Goal: Task Accomplishment & Management: Use online tool/utility

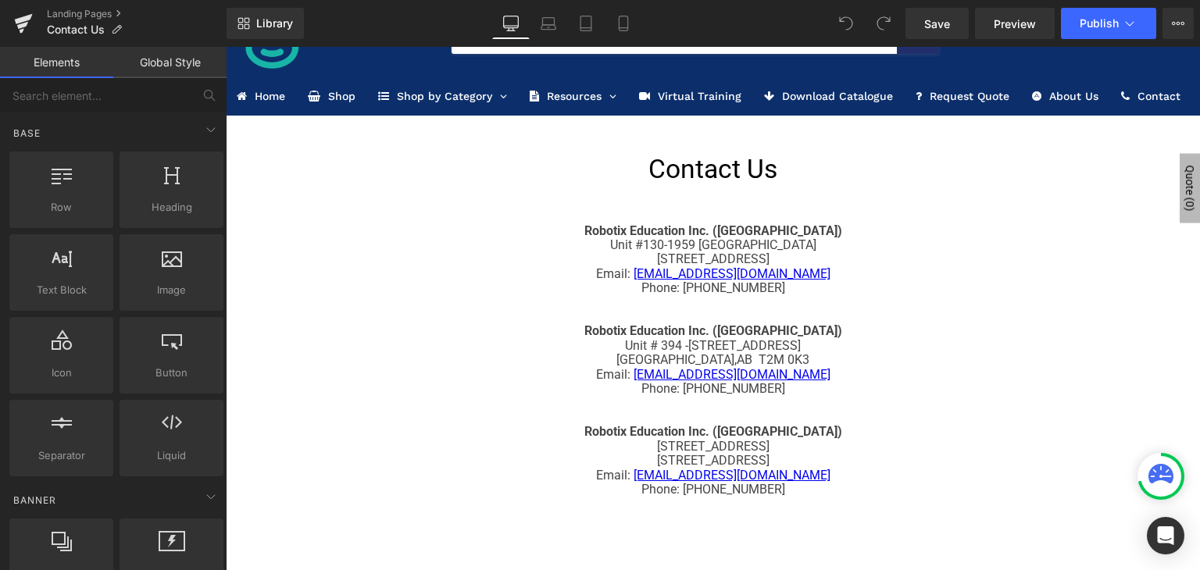
scroll to position [28, 0]
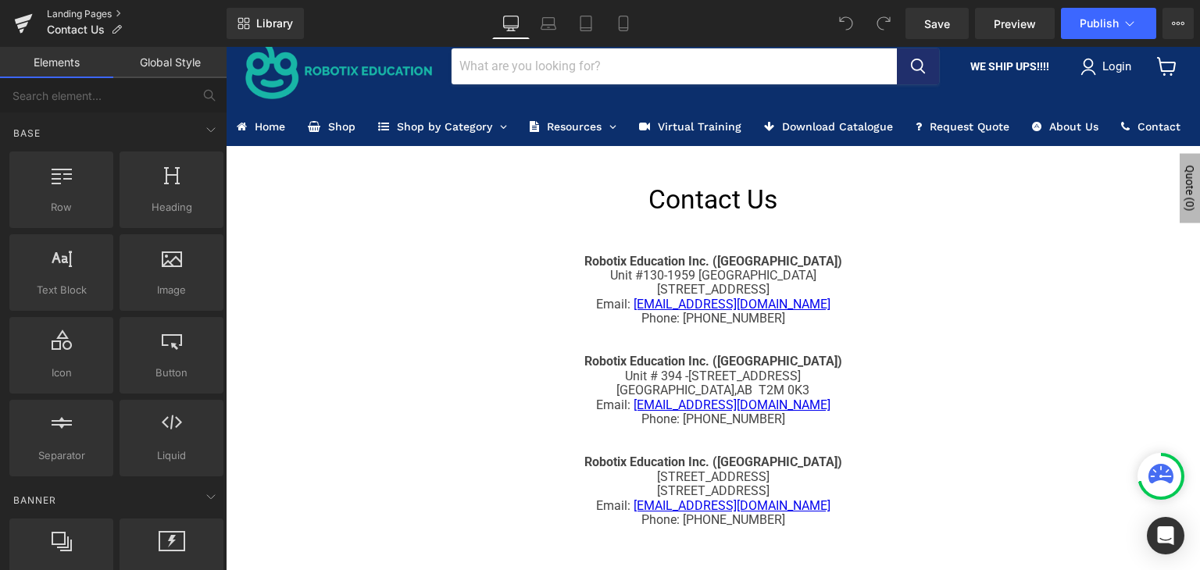
click at [111, 9] on link "Landing Pages" at bounding box center [137, 14] width 180 height 12
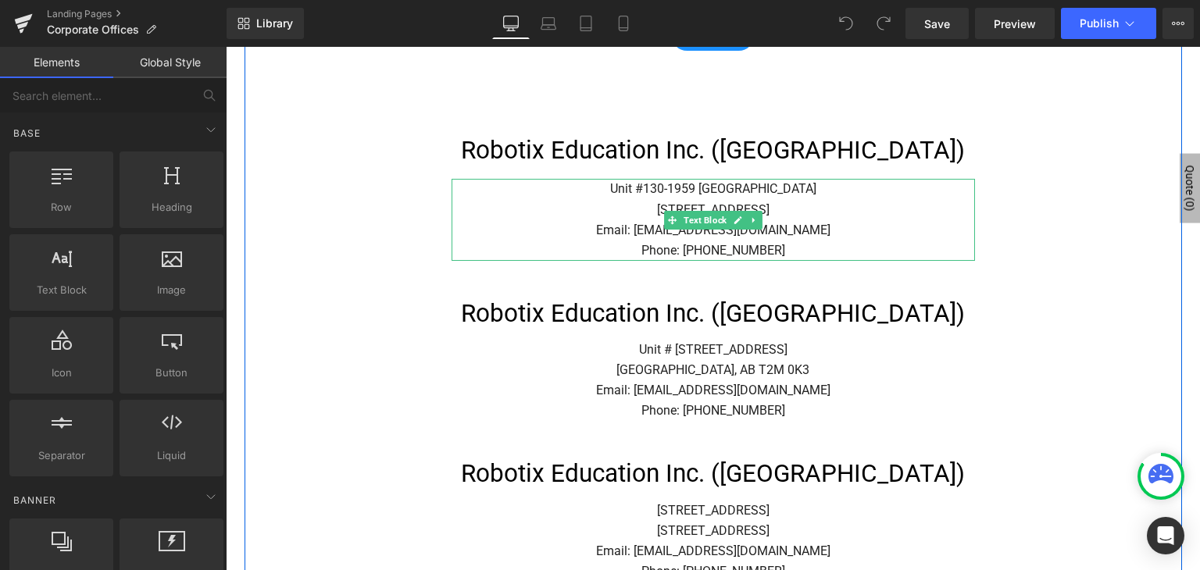
scroll to position [727, 0]
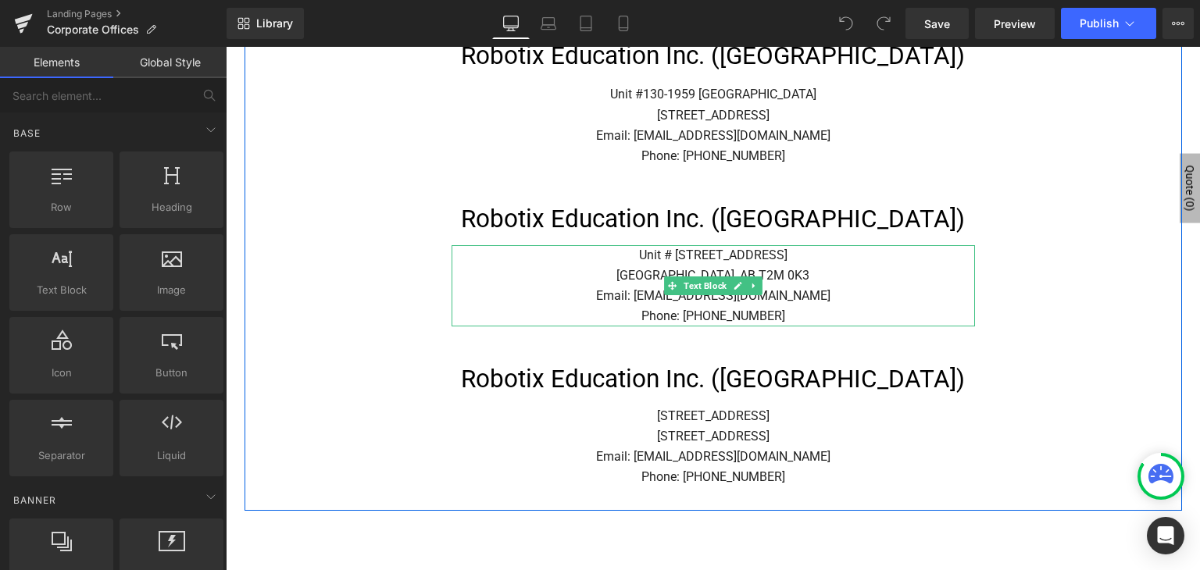
click at [803, 273] on p "Calgary, AB T2M 0K3" at bounding box center [712, 276] width 523 height 20
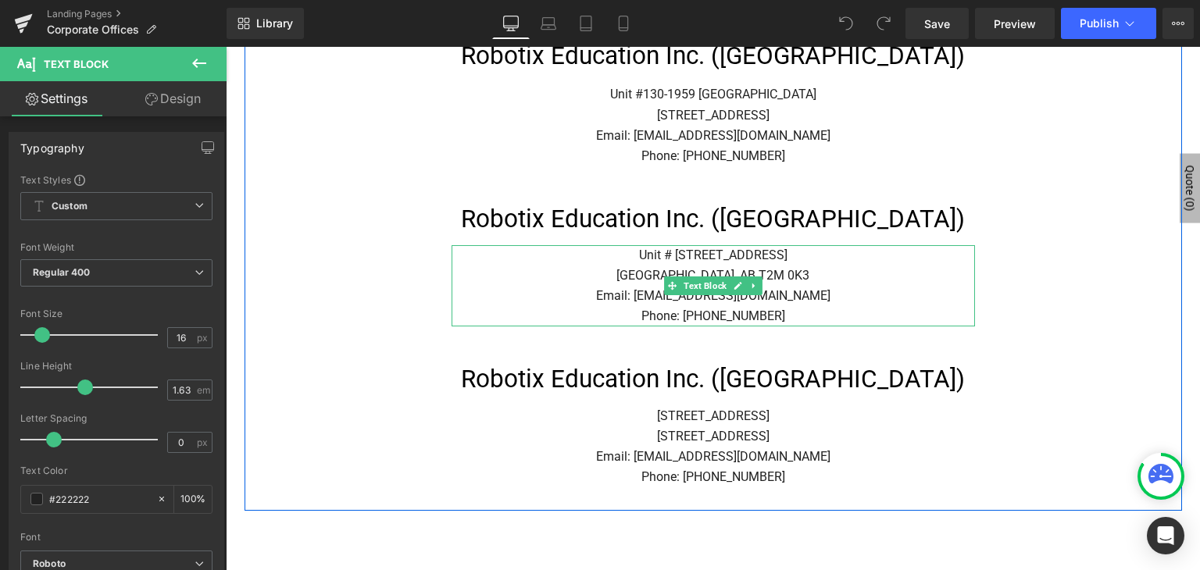
click at [782, 277] on p "Calgary, AB T2M 0K3" at bounding box center [712, 276] width 523 height 20
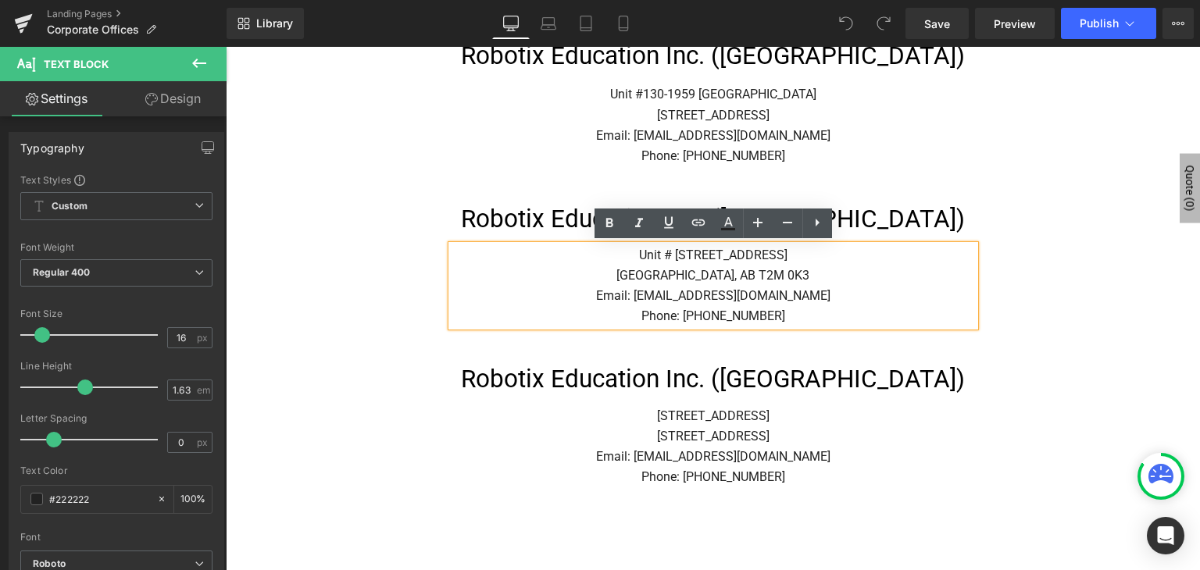
click at [793, 278] on p "Calgary, AB T2M 0K3" at bounding box center [712, 276] width 523 height 20
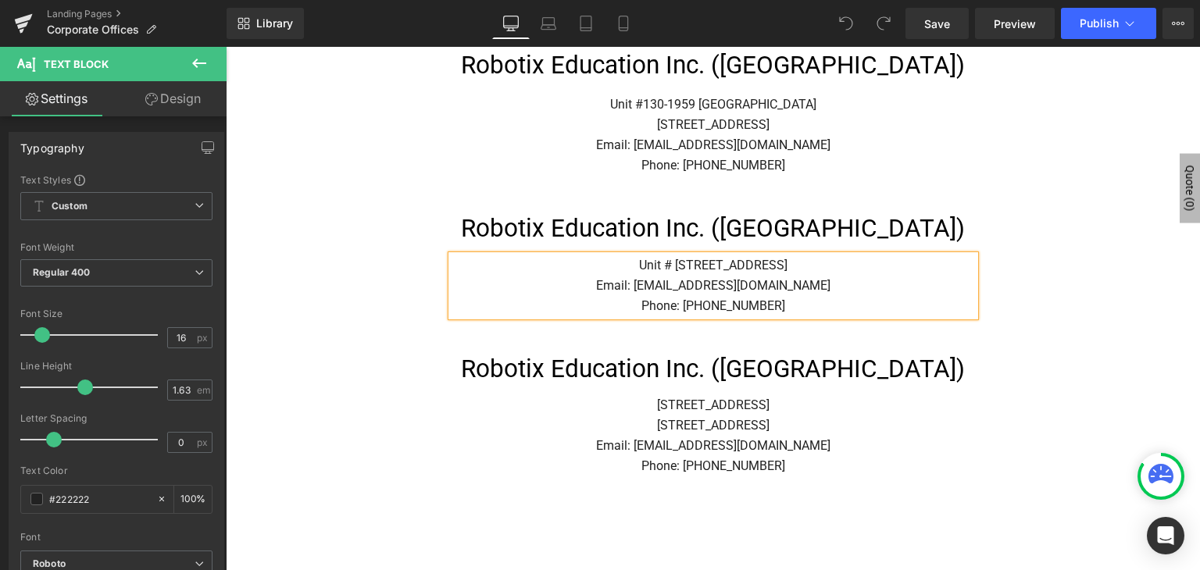
scroll to position [737, 0]
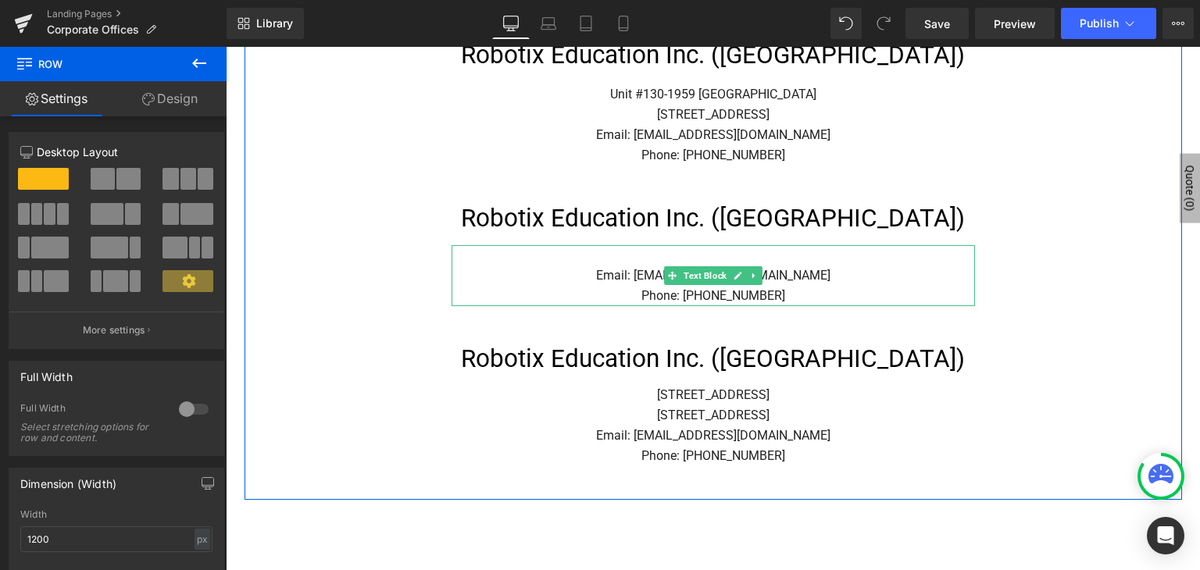
click at [617, 274] on p "Email: sales@robotixeducation.ca" at bounding box center [712, 276] width 523 height 20
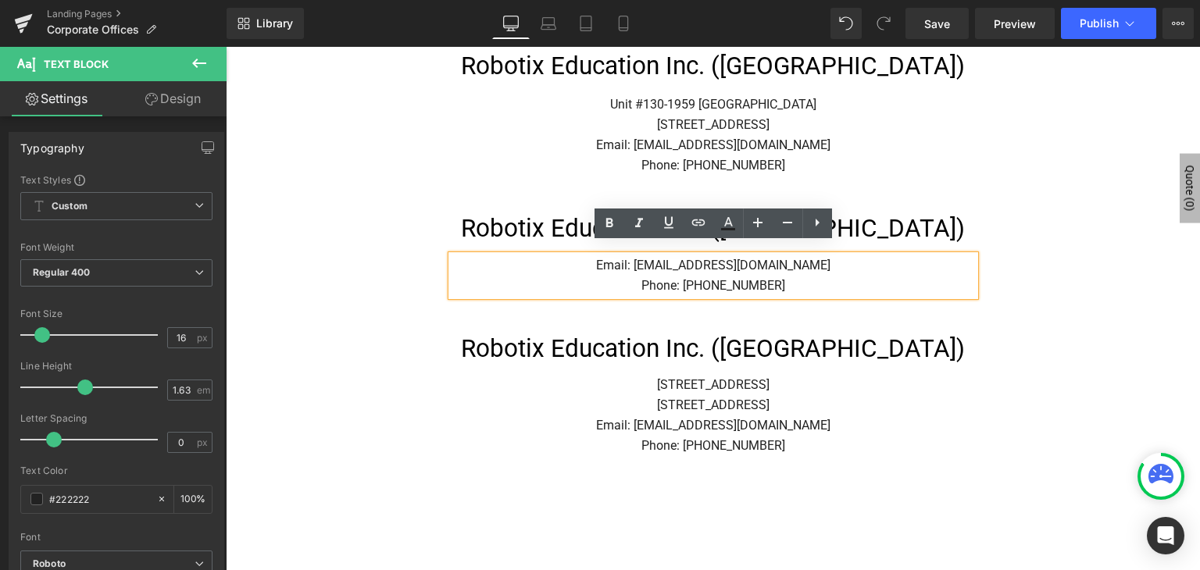
scroll to position [747, 0]
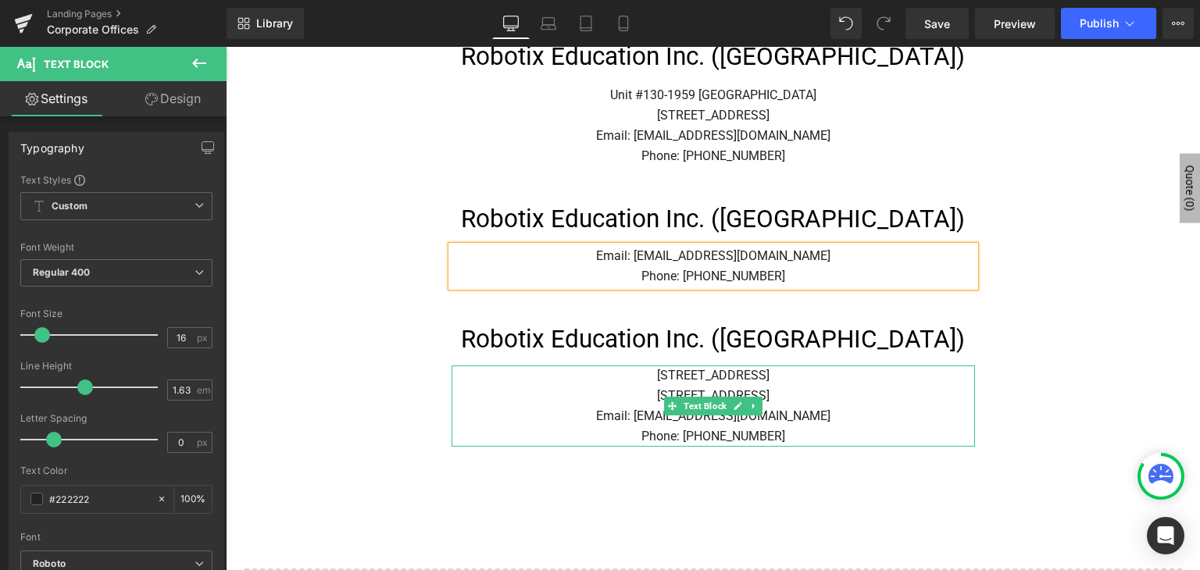
click at [822, 420] on p "Email: sales@robotixeducation.ca" at bounding box center [712, 416] width 523 height 20
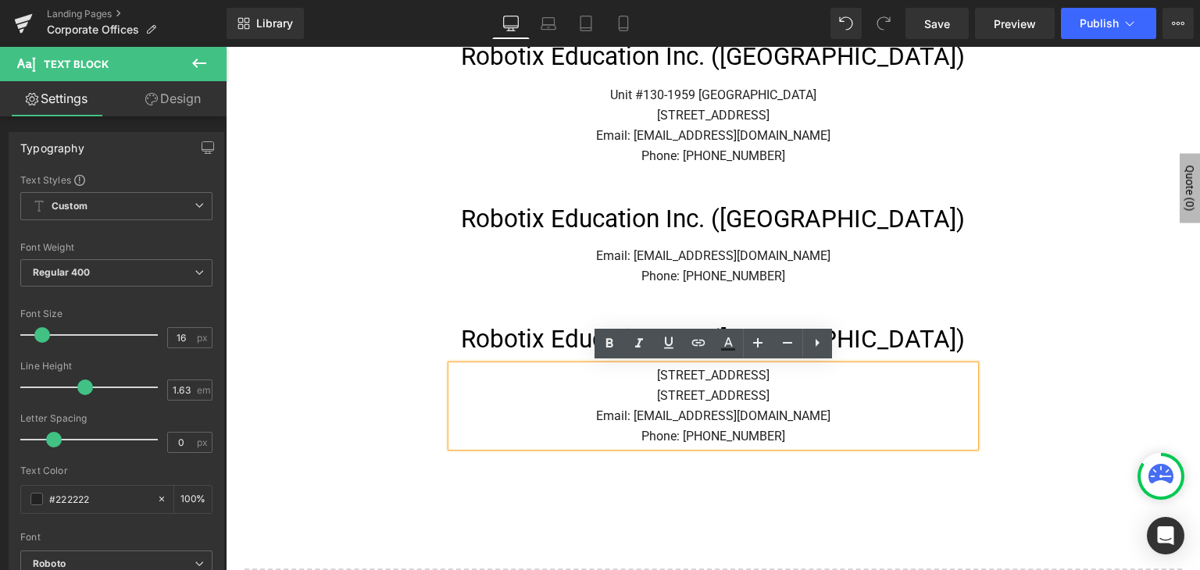
click at [790, 402] on p "[STREET_ADDRESS]" at bounding box center [712, 396] width 523 height 20
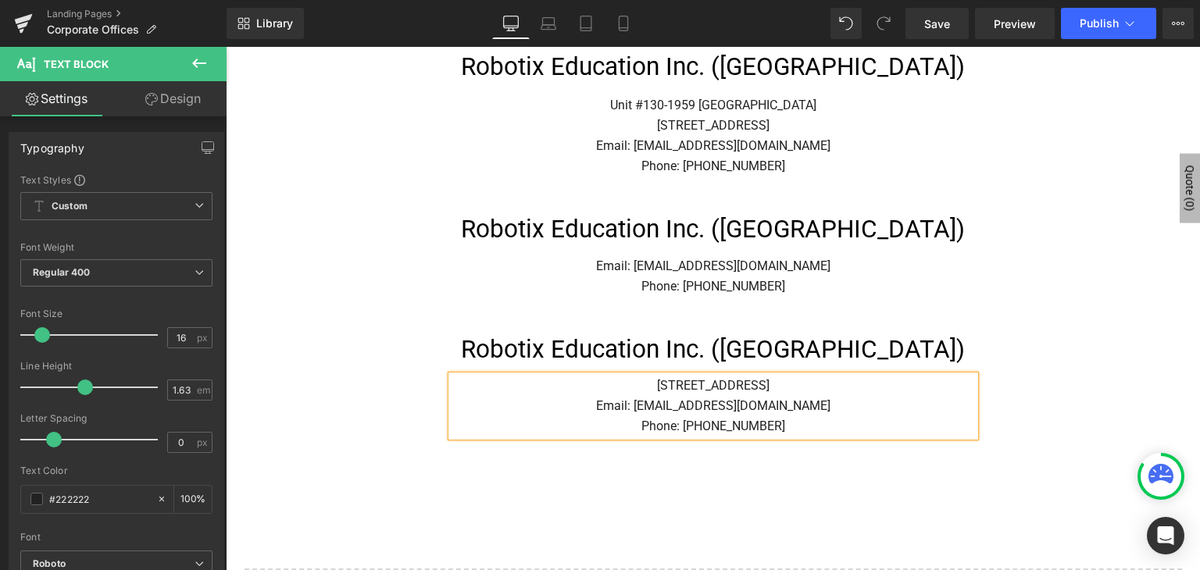
scroll to position [757, 0]
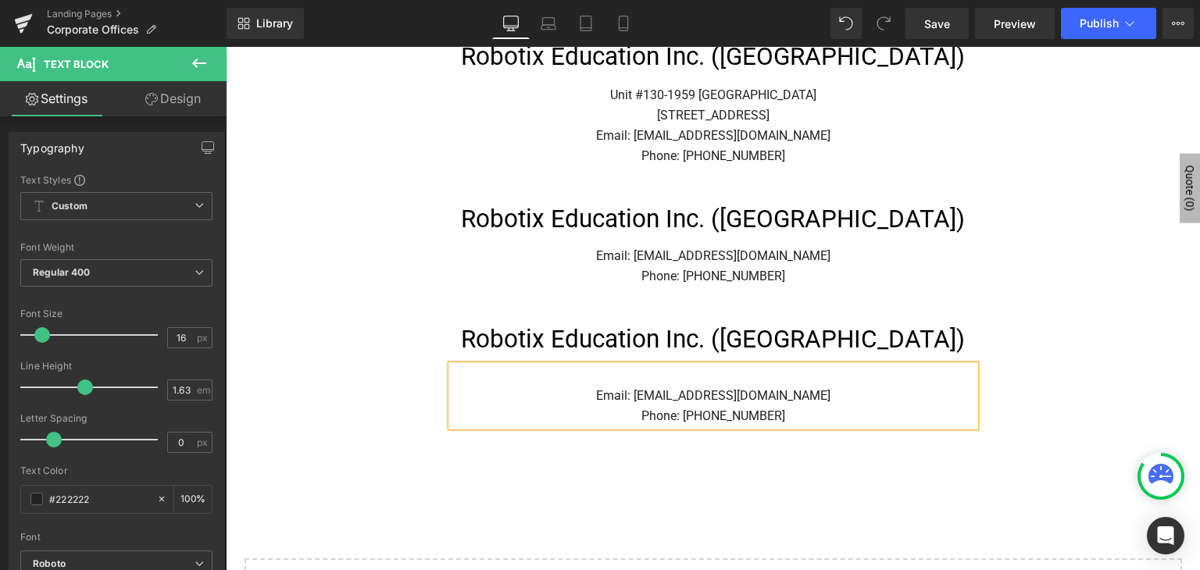
click at [618, 394] on p "Email: sales@robotixeducation.ca" at bounding box center [712, 396] width 523 height 20
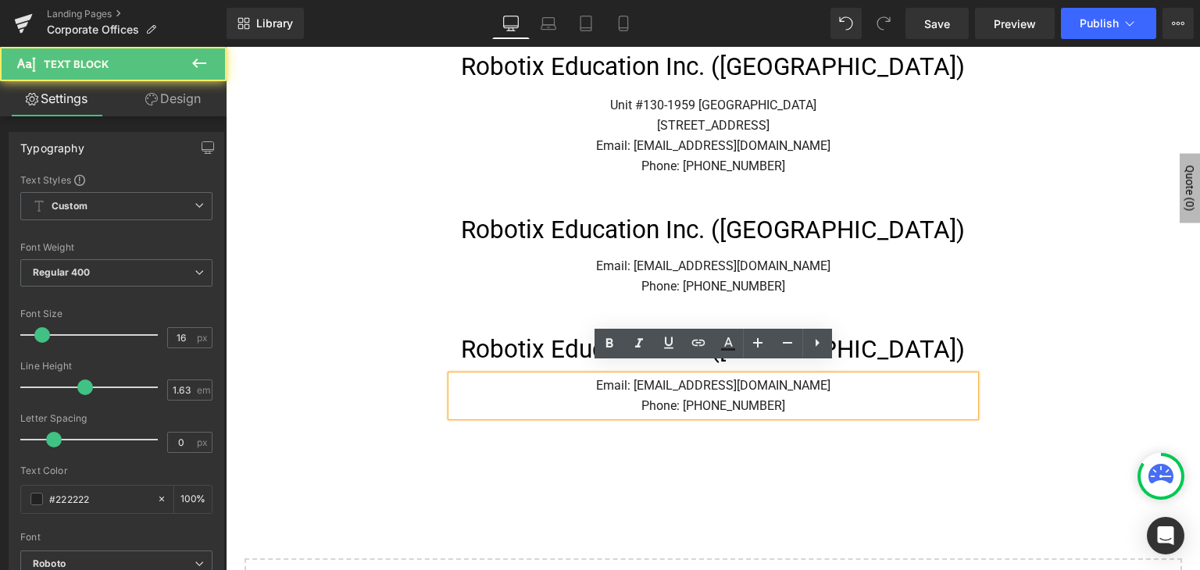
scroll to position [767, 0]
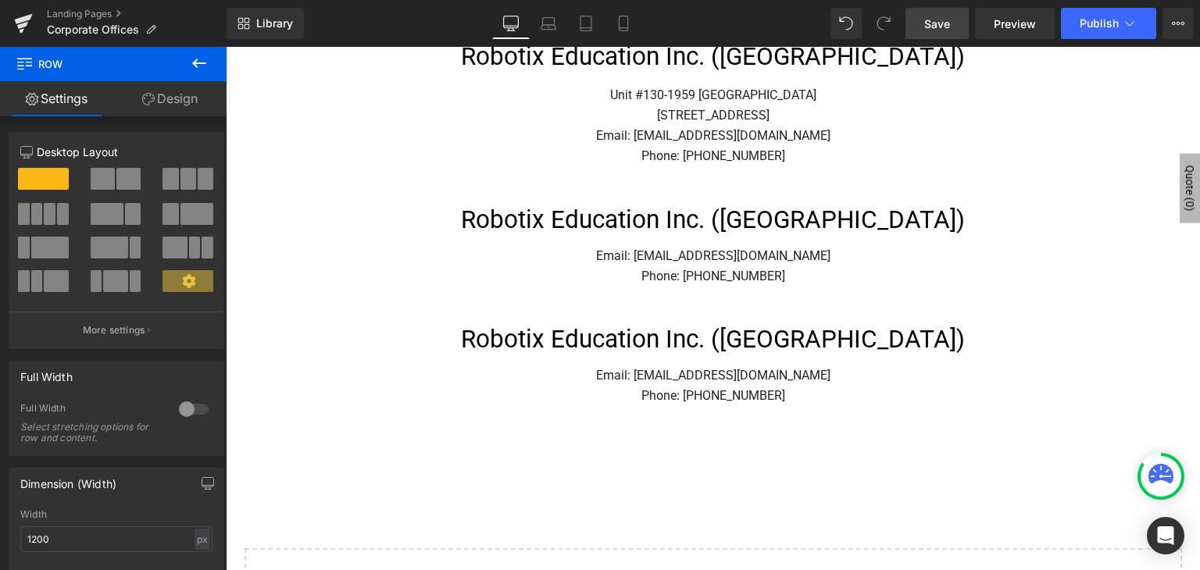
click at [937, 21] on span "Save" at bounding box center [937, 24] width 26 height 16
click at [1075, 27] on button "Publish" at bounding box center [1108, 23] width 95 height 31
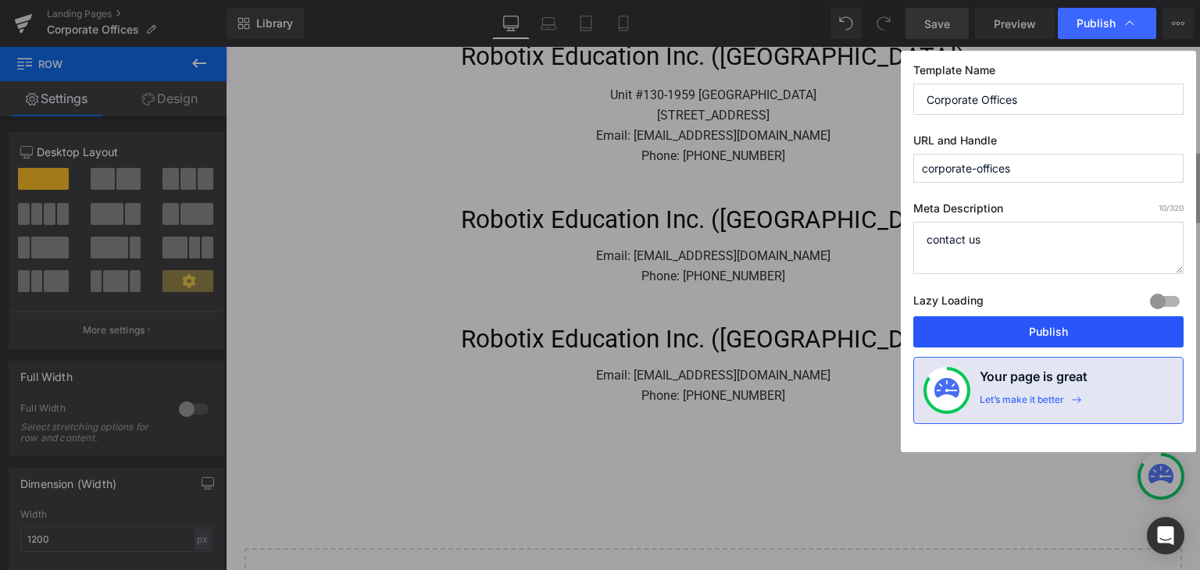
click at [1061, 333] on button "Publish" at bounding box center [1048, 331] width 270 height 31
